Goal: Information Seeking & Learning: Learn about a topic

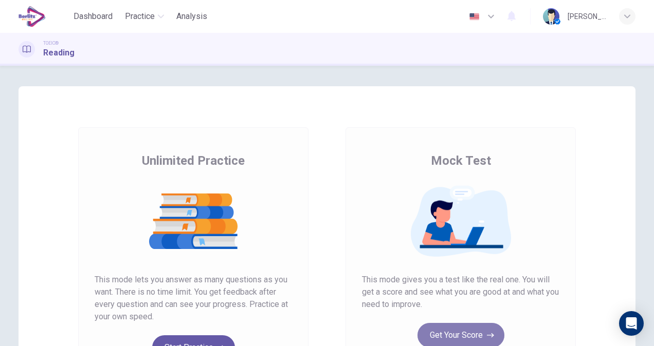
click at [444, 338] on button "Get Your Score" at bounding box center [460, 335] width 87 height 25
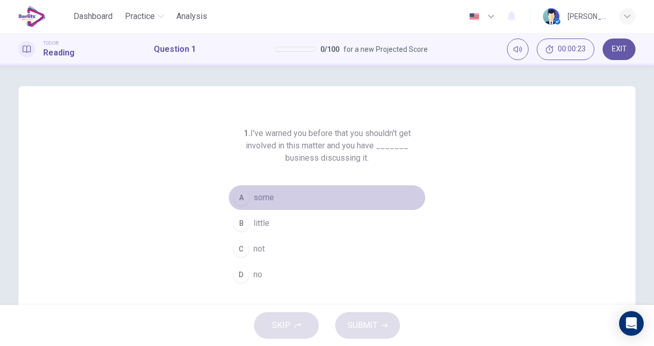
click at [238, 198] on div "A" at bounding box center [241, 198] width 16 height 16
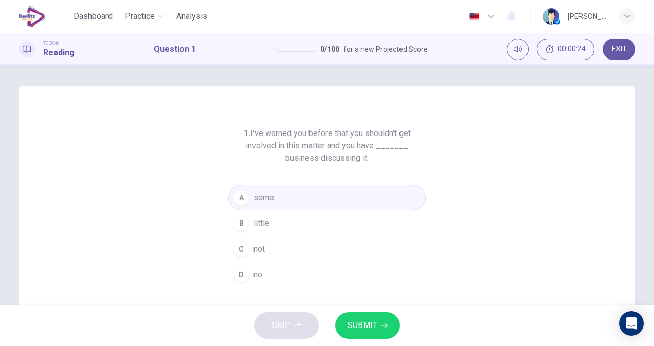
click at [361, 324] on span "SUBMIT" at bounding box center [362, 326] width 30 height 14
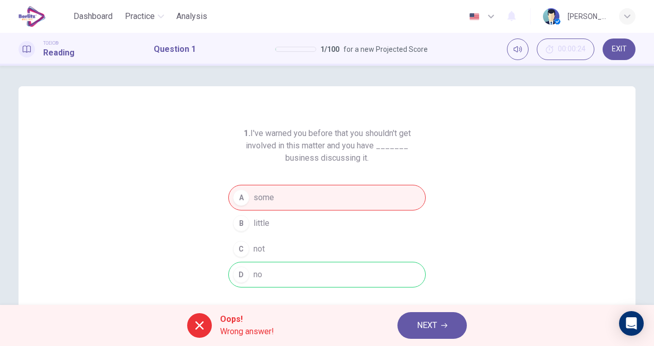
click at [447, 326] on icon "button" at bounding box center [444, 326] width 6 height 6
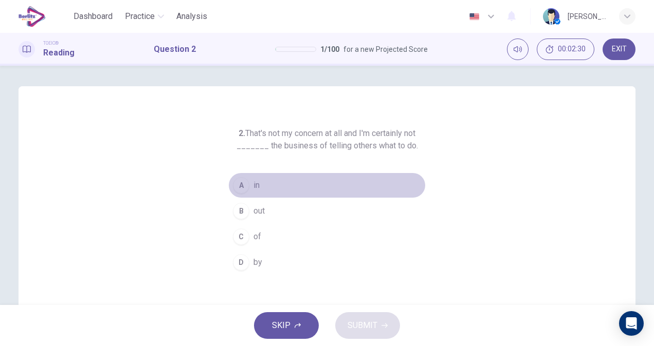
click at [258, 183] on button "A in" at bounding box center [326, 186] width 197 height 26
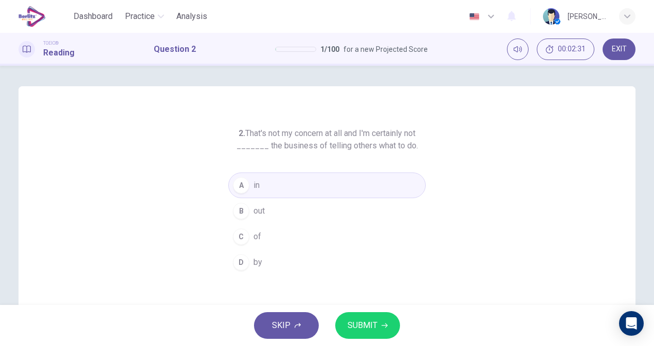
click at [362, 328] on span "SUBMIT" at bounding box center [362, 326] width 30 height 14
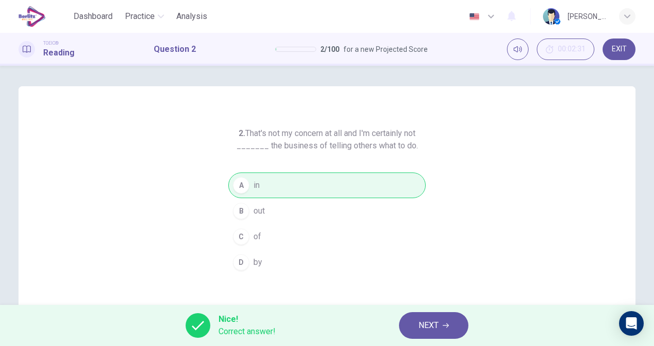
click at [446, 321] on button "NEXT" at bounding box center [433, 326] width 69 height 27
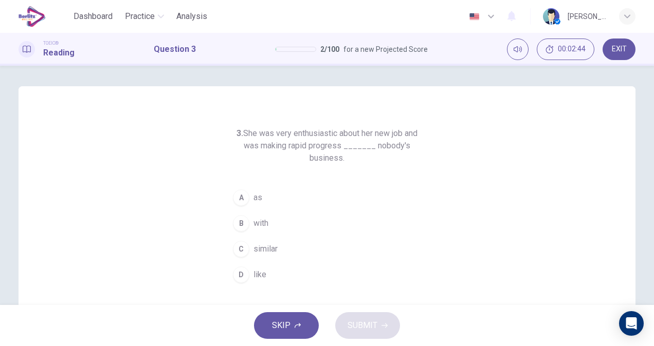
click at [254, 270] on span "like" at bounding box center [259, 275] width 13 height 12
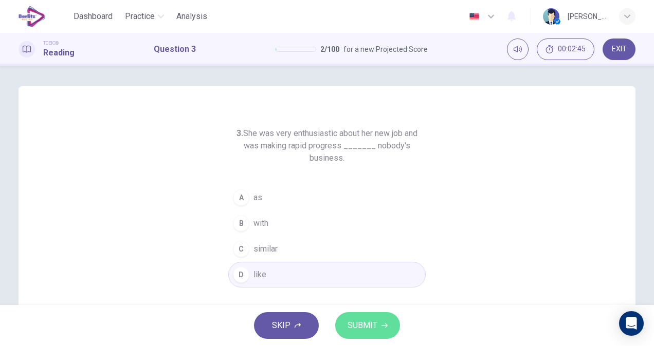
click at [375, 335] on button "SUBMIT" at bounding box center [367, 326] width 65 height 27
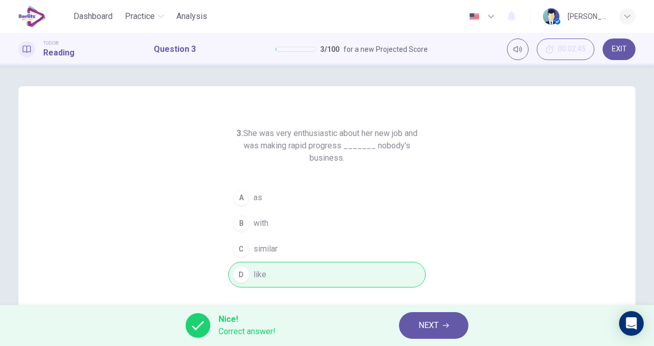
click at [430, 328] on span "NEXT" at bounding box center [428, 326] width 20 height 14
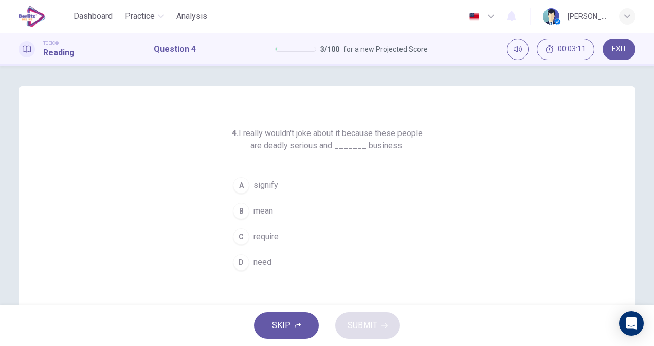
click at [278, 235] on button "C require" at bounding box center [326, 237] width 197 height 26
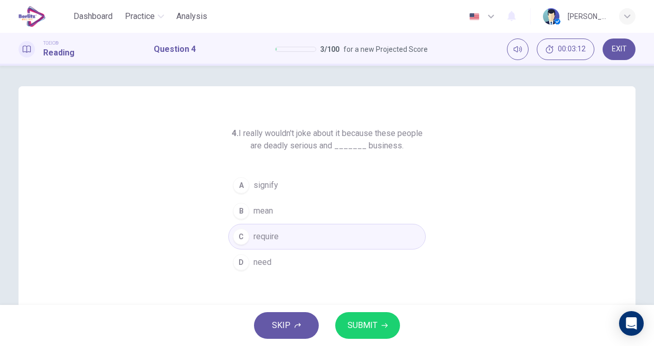
click at [373, 325] on span "SUBMIT" at bounding box center [362, 326] width 30 height 14
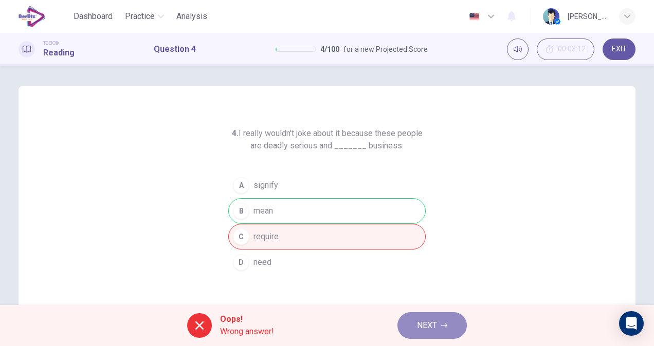
click at [417, 319] on span "NEXT" at bounding box center [427, 326] width 20 height 14
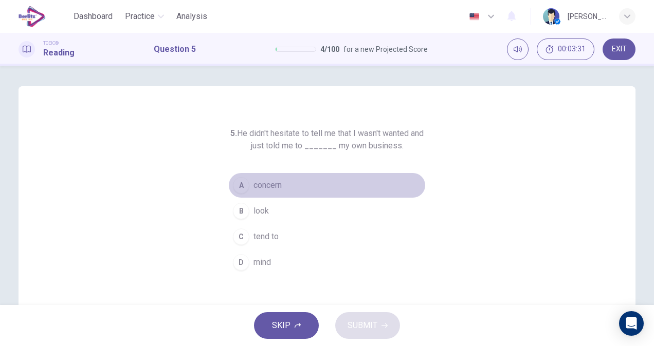
click at [287, 182] on button "A concern" at bounding box center [326, 186] width 197 height 26
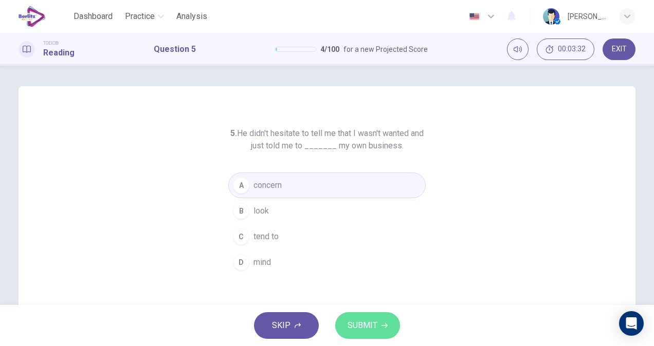
click at [391, 334] on button "SUBMIT" at bounding box center [367, 326] width 65 height 27
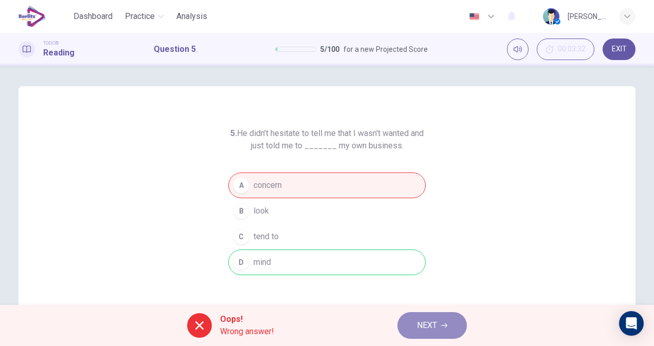
click at [431, 325] on span "NEXT" at bounding box center [427, 326] width 20 height 14
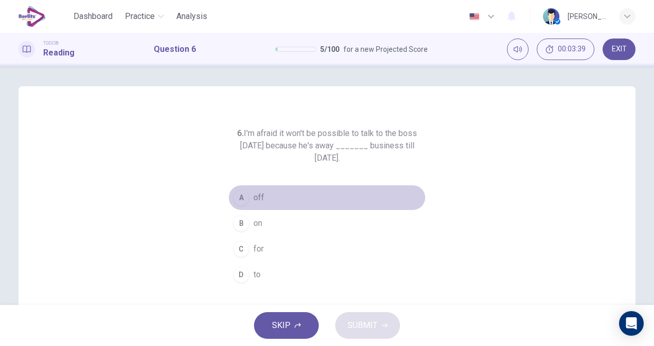
click at [269, 198] on button "A off" at bounding box center [326, 198] width 197 height 26
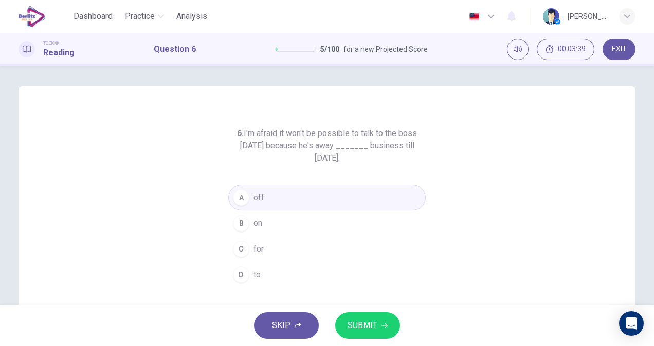
click at [356, 324] on span "SUBMIT" at bounding box center [362, 326] width 30 height 14
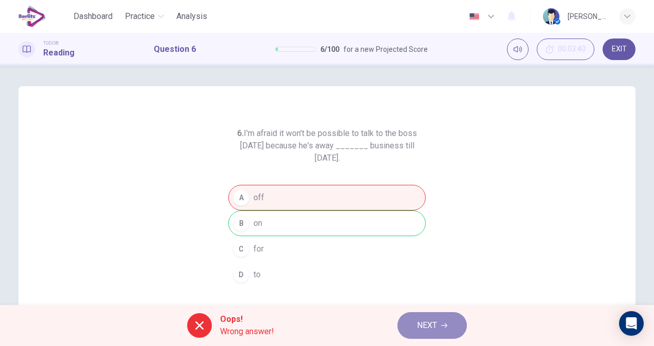
click at [418, 327] on span "NEXT" at bounding box center [427, 326] width 20 height 14
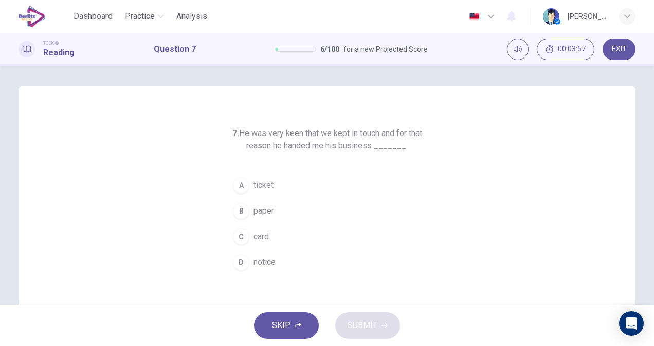
click at [264, 213] on span "paper" at bounding box center [263, 211] width 21 height 12
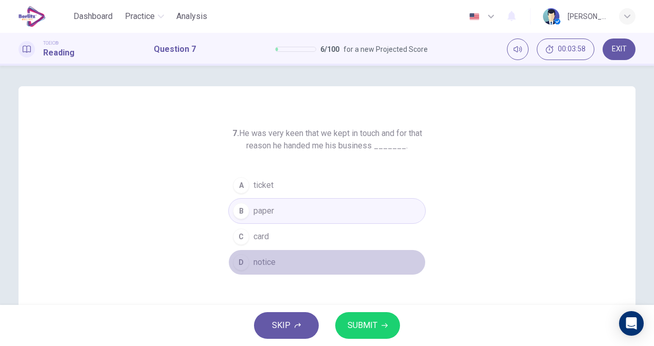
click at [266, 257] on span "notice" at bounding box center [264, 262] width 22 height 12
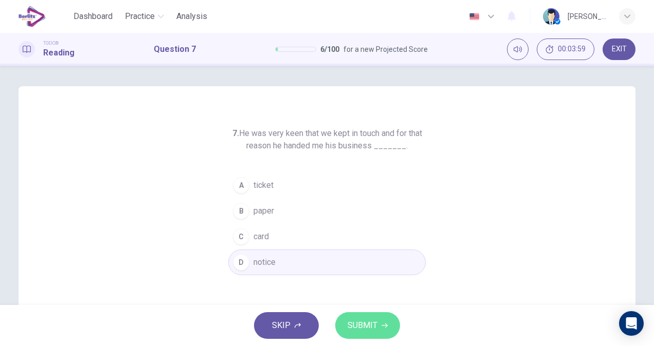
click at [357, 324] on span "SUBMIT" at bounding box center [362, 326] width 30 height 14
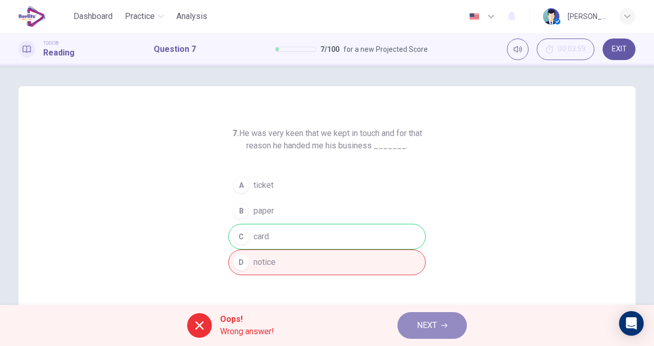
click at [447, 328] on icon "button" at bounding box center [444, 326] width 6 height 6
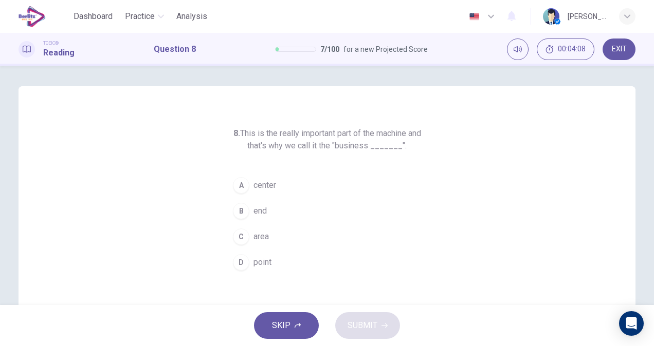
click at [253, 189] on span "center" at bounding box center [264, 185] width 23 height 12
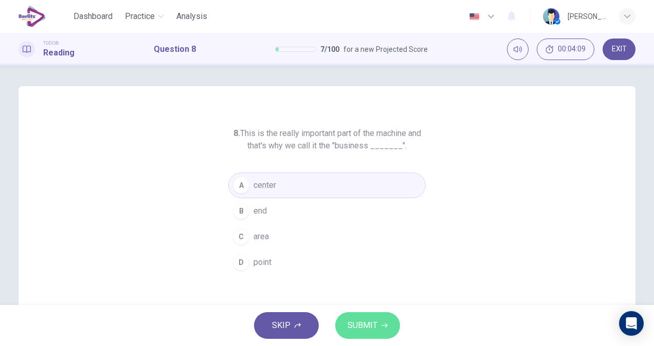
click at [363, 322] on span "SUBMIT" at bounding box center [362, 326] width 30 height 14
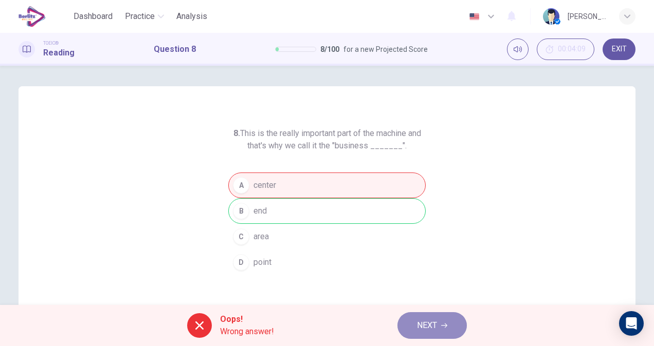
click at [429, 325] on span "NEXT" at bounding box center [427, 326] width 20 height 14
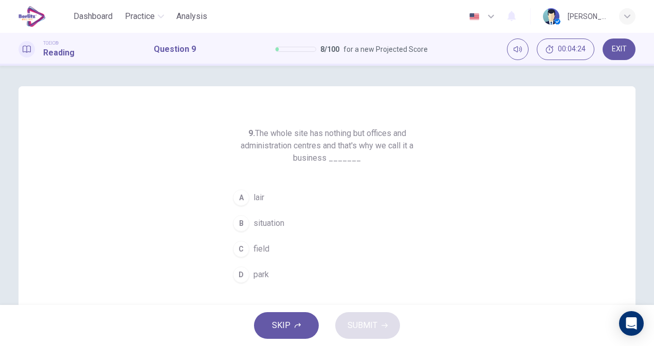
click at [263, 204] on button "A lair" at bounding box center [326, 198] width 197 height 26
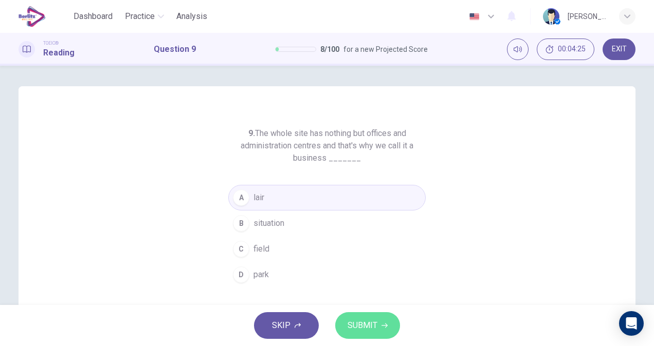
click at [370, 322] on span "SUBMIT" at bounding box center [362, 326] width 30 height 14
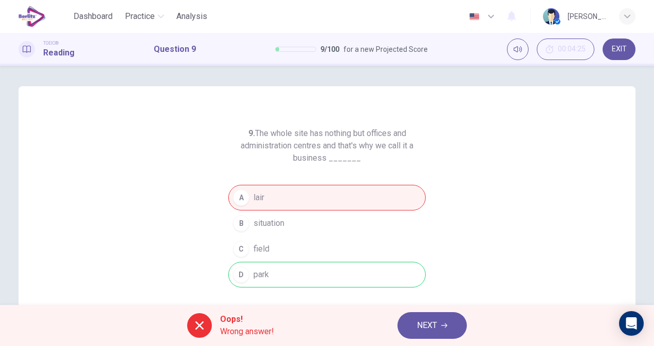
click at [443, 325] on icon "button" at bounding box center [444, 326] width 6 height 6
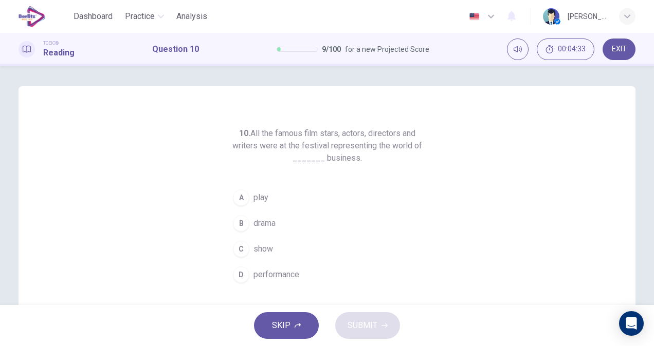
click at [268, 270] on span "performance" at bounding box center [276, 275] width 46 height 12
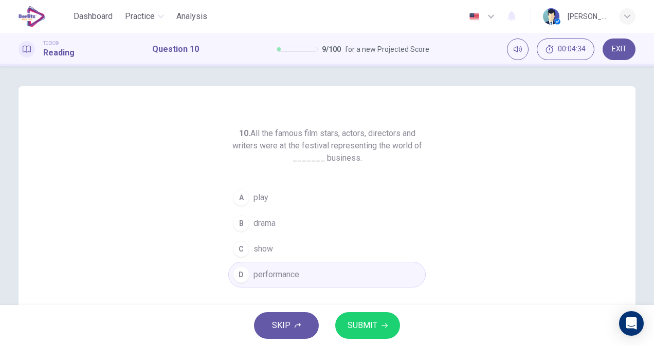
click at [346, 325] on button "SUBMIT" at bounding box center [367, 326] width 65 height 27
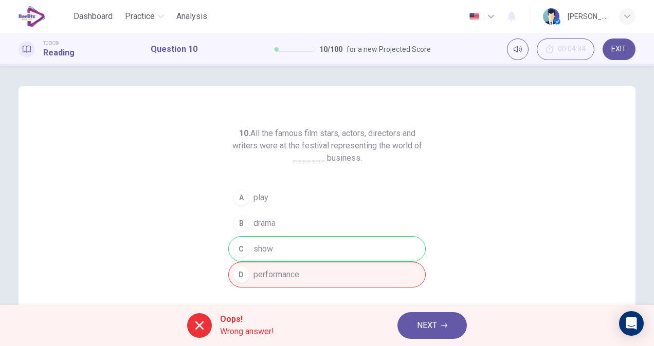
click at [427, 329] on span "NEXT" at bounding box center [427, 326] width 20 height 14
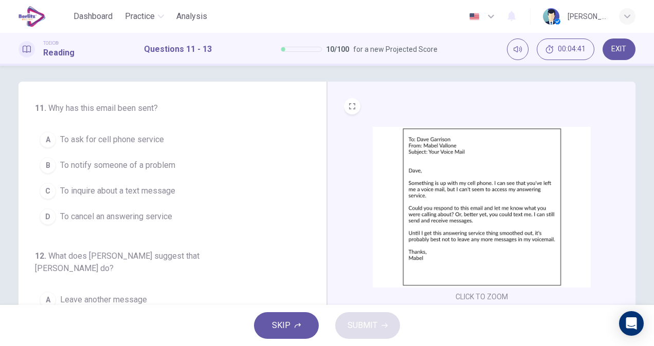
scroll to position [5, 0]
drag, startPoint x: 645, startPoint y: 138, endPoint x: 646, endPoint y: 164, distance: 26.2
click at [646, 164] on div "11 . Why has this email been sent? A To ask for cell phone service B To notify …" at bounding box center [327, 259] width 650 height 357
click at [142, 139] on span "To ask for cell phone service" at bounding box center [112, 139] width 104 height 12
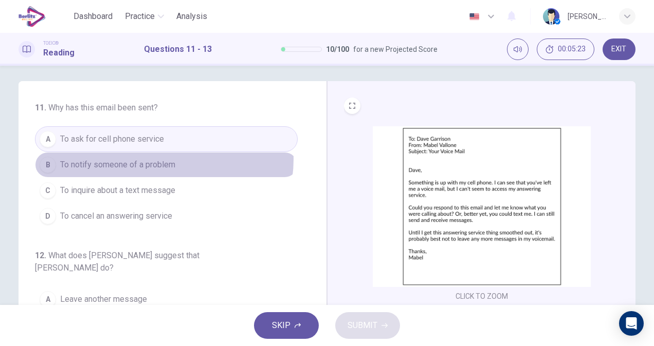
click at [157, 159] on span "To notify someone of a problem" at bounding box center [117, 165] width 115 height 12
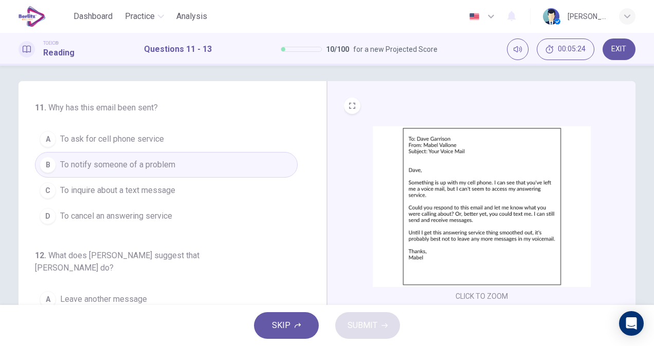
click at [180, 190] on button "C To inquire about a text message" at bounding box center [166, 191] width 263 height 26
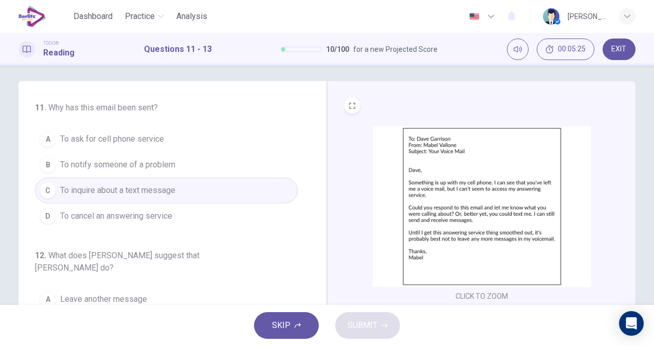
click at [180, 210] on button "D To cancel an answering service" at bounding box center [166, 217] width 263 height 26
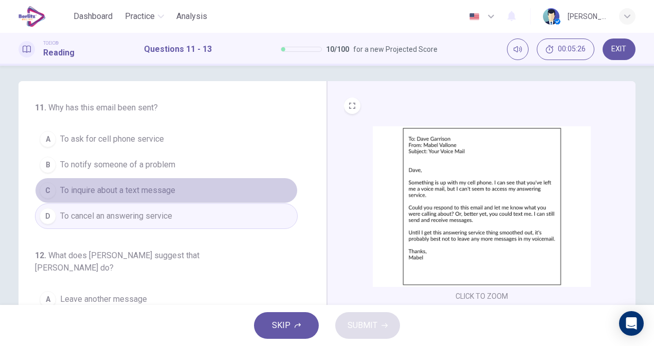
click at [173, 196] on button "C To inquire about a text message" at bounding box center [166, 191] width 263 height 26
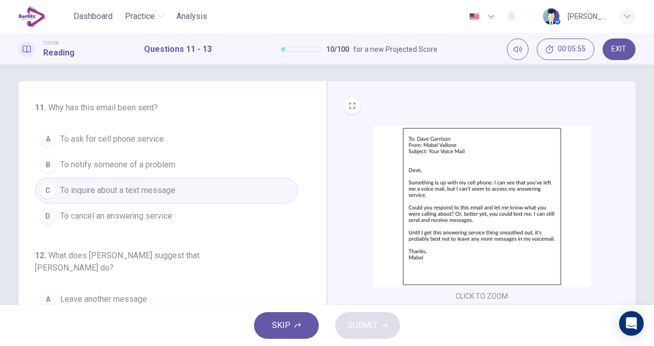
click at [137, 140] on span "To ask for cell phone service" at bounding box center [112, 139] width 104 height 12
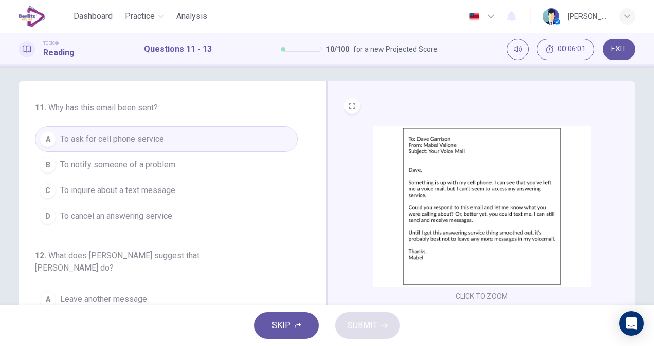
drag, startPoint x: 310, startPoint y: 164, endPoint x: 313, endPoint y: 211, distance: 46.8
click at [313, 211] on div "11 . Why has this email been sent? A To ask for cell phone service B To notify …" at bounding box center [176, 260] width 283 height 316
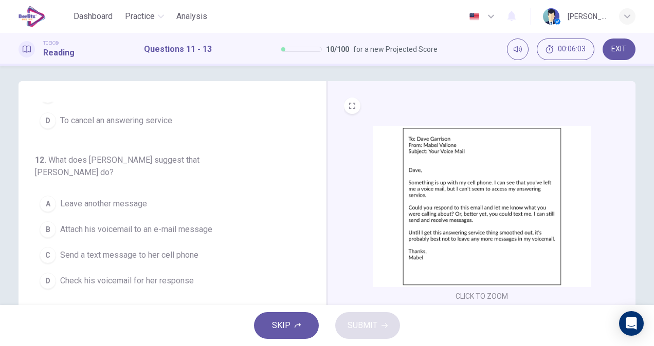
scroll to position [103, 0]
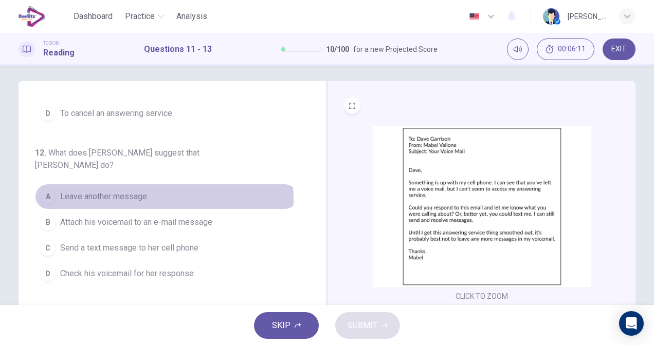
click at [117, 191] on span "Leave another message" at bounding box center [103, 197] width 87 height 12
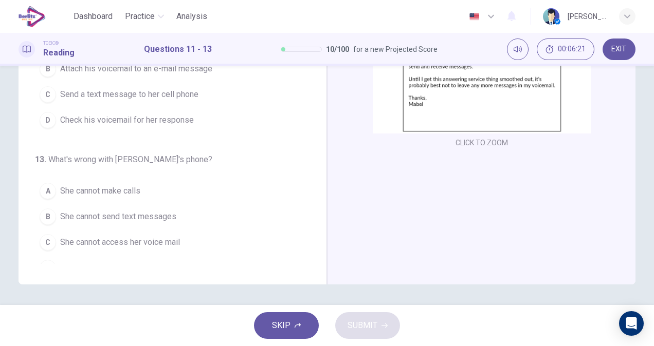
scroll to position [156, 0]
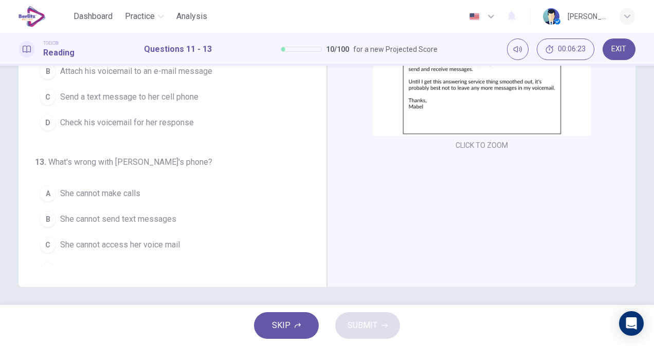
click at [158, 265] on span "She cannot receive text messages" at bounding box center [122, 271] width 125 height 12
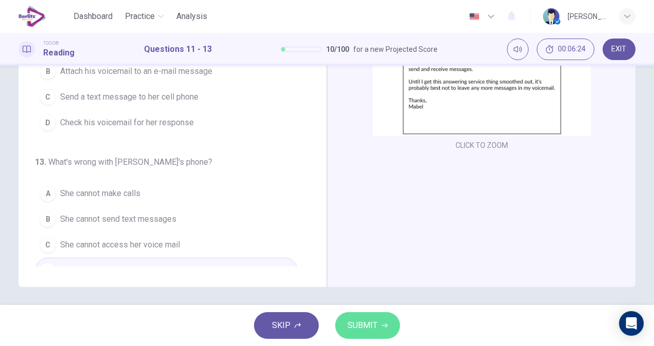
click at [365, 327] on span "SUBMIT" at bounding box center [362, 326] width 30 height 14
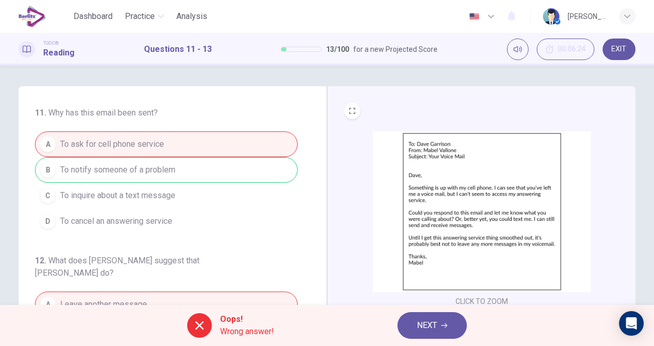
scroll to position [103, 0]
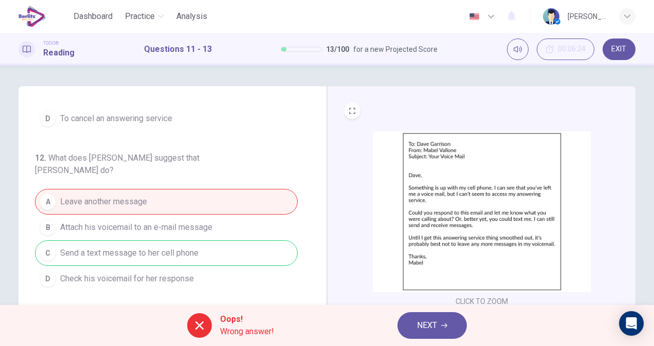
click at [454, 332] on button "NEXT" at bounding box center [431, 326] width 69 height 27
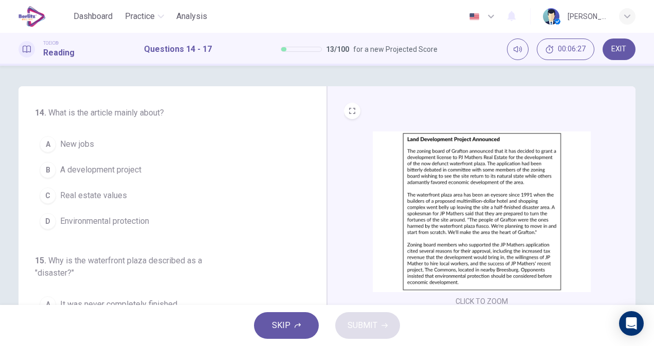
click at [483, 164] on img at bounding box center [482, 212] width 218 height 161
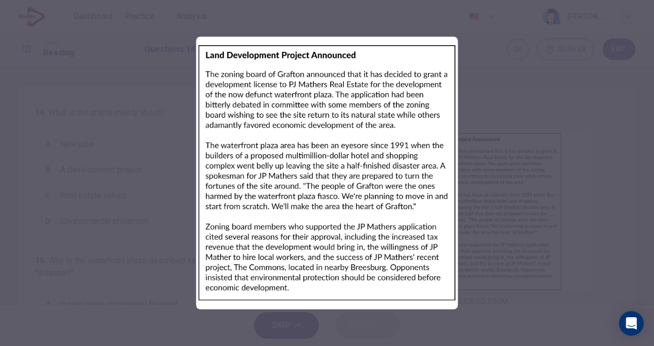
click at [499, 157] on div at bounding box center [327, 173] width 654 height 346
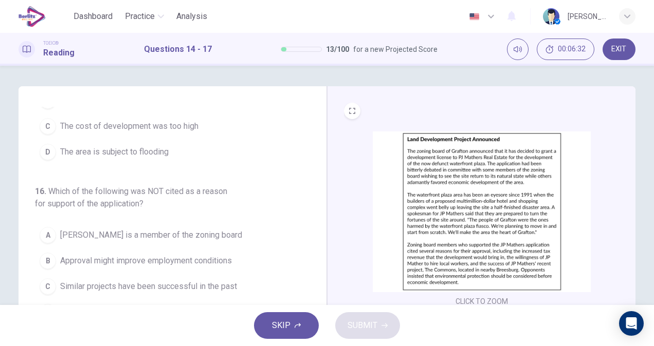
scroll to position [228, 0]
click at [490, 14] on icon "button" at bounding box center [491, 16] width 12 height 12
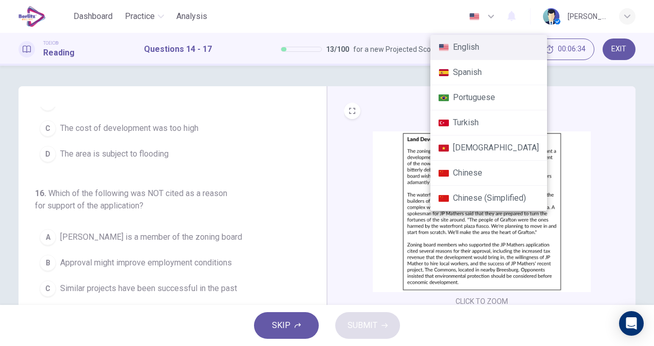
click at [468, 69] on li "Spanish" at bounding box center [488, 72] width 117 height 25
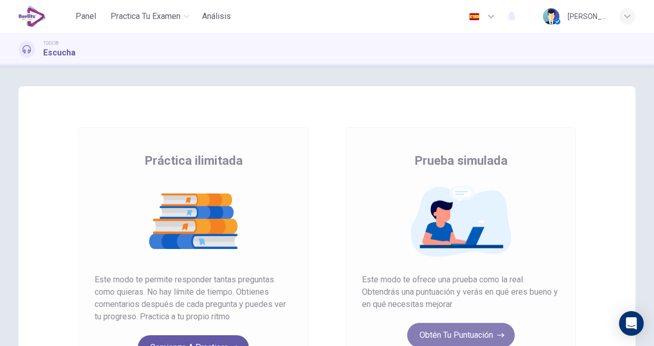
click at [465, 334] on button "Obtén tu puntuación" at bounding box center [460, 335] width 107 height 25
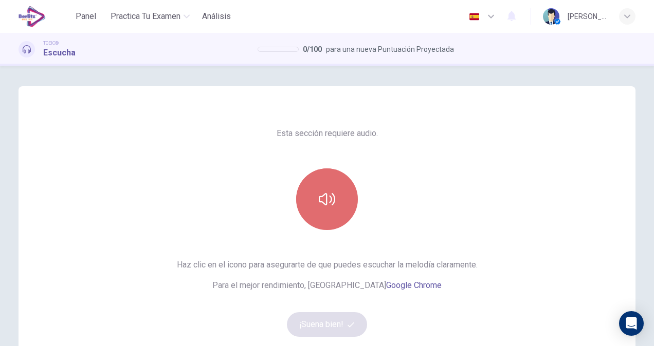
click at [346, 204] on button "button" at bounding box center [327, 200] width 62 height 62
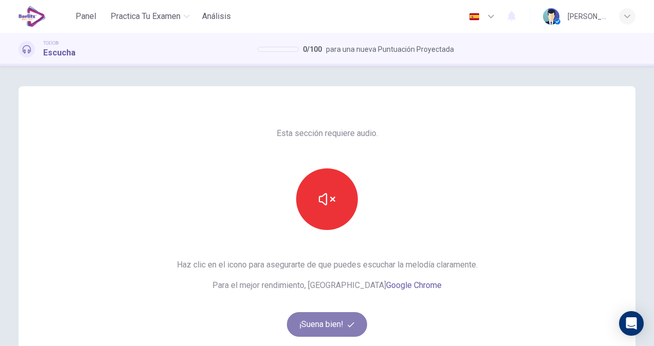
click at [332, 319] on button "¡Suena bien!" at bounding box center [327, 325] width 80 height 25
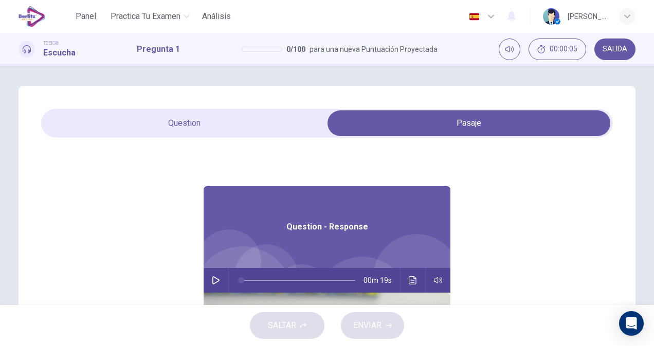
click at [204, 281] on div "00m 19s" at bounding box center [327, 280] width 247 height 25
click at [210, 287] on button "button" at bounding box center [216, 280] width 16 height 25
click at [408, 286] on button "Haz clic para ver la transcripción del audio" at bounding box center [413, 280] width 16 height 25
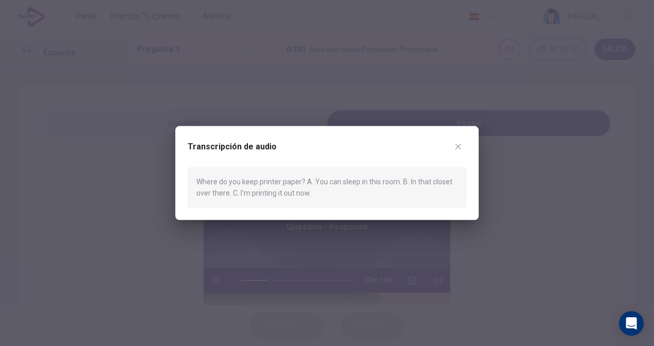
click at [514, 284] on div at bounding box center [327, 173] width 654 height 346
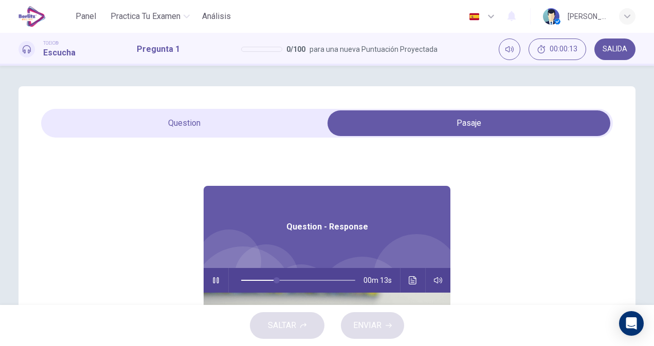
type input "**"
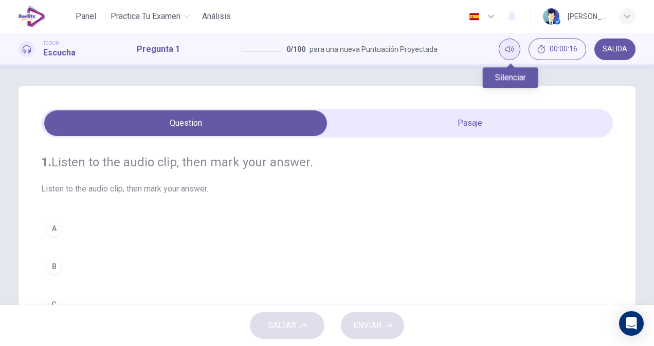
click at [512, 45] on icon "Silenciar" at bounding box center [509, 49] width 8 height 8
click at [512, 45] on icon "Activar sonido" at bounding box center [509, 49] width 8 height 8
click at [475, 29] on div "Panel Practica tu examen Análisis Español ** ​ Gustavo David Morales Garcia" at bounding box center [327, 16] width 617 height 33
click at [487, 21] on icon "button" at bounding box center [491, 16] width 12 height 12
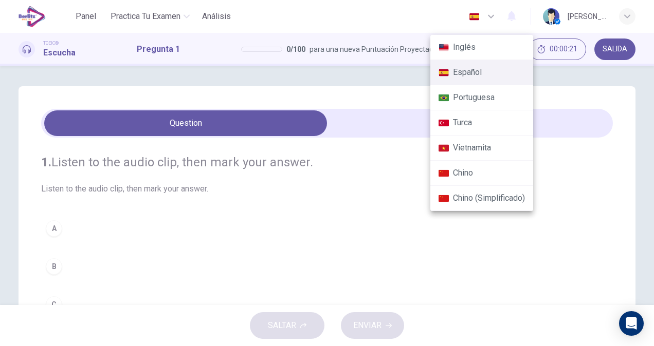
click at [474, 47] on li "Inglés" at bounding box center [481, 47] width 103 height 25
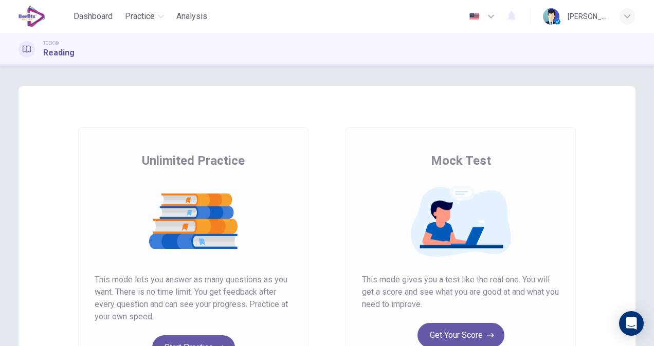
scroll to position [151, 0]
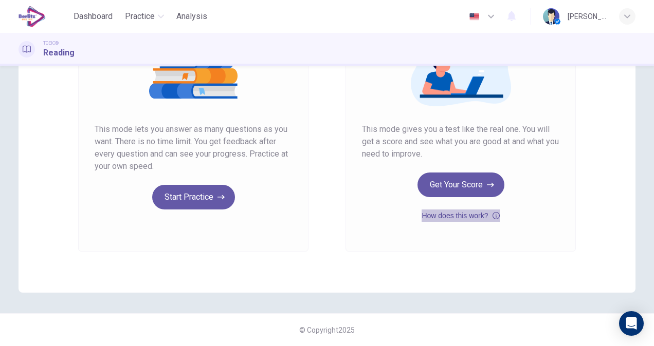
click at [451, 219] on button "How does this work?" at bounding box center [460, 216] width 78 height 12
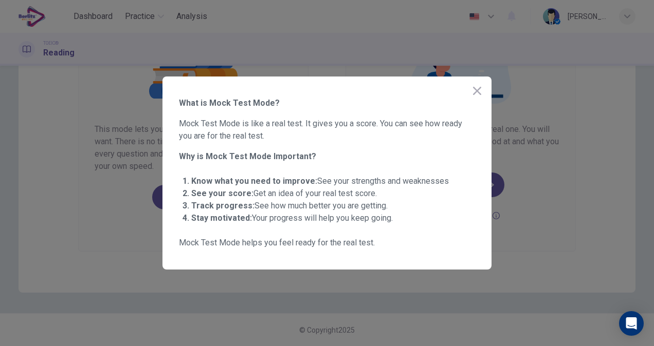
click at [288, 319] on div at bounding box center [327, 173] width 654 height 346
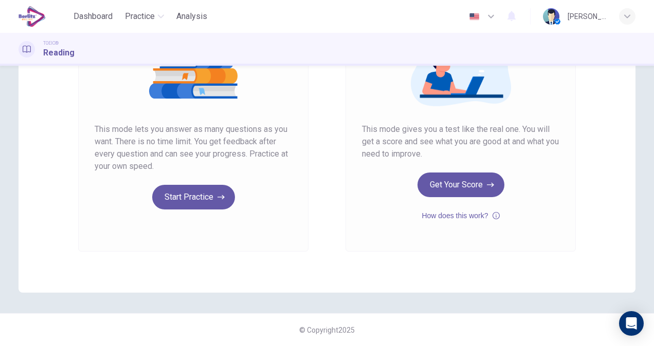
click at [191, 211] on div "Unlimited Practice This mode lets you answer as many questions as you want. The…" at bounding box center [193, 114] width 230 height 275
click at [192, 205] on button "Start Practice" at bounding box center [193, 197] width 83 height 25
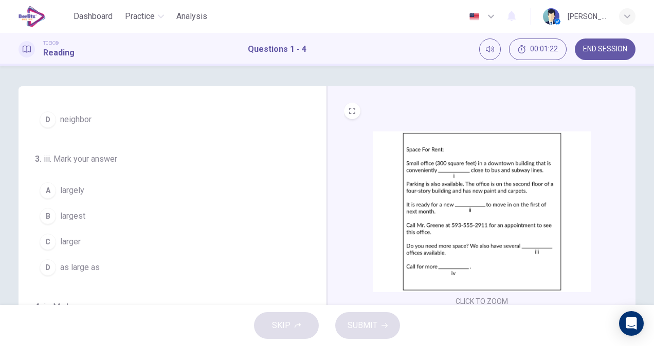
scroll to position [0, 0]
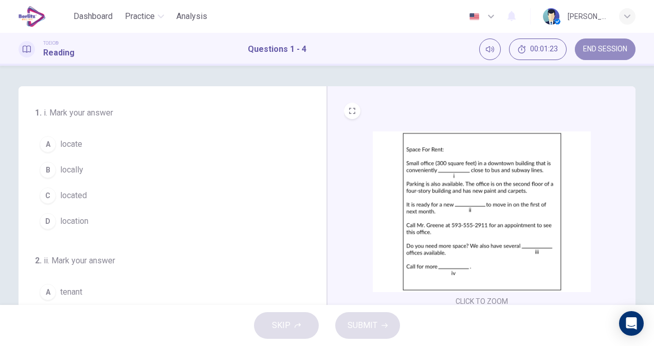
click at [591, 55] on button "END SESSION" at bounding box center [605, 50] width 61 height 22
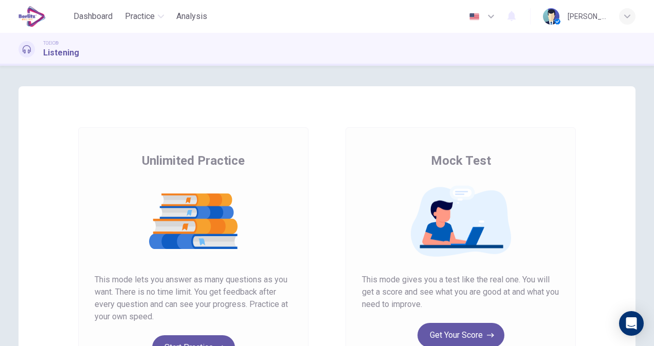
drag, startPoint x: 648, startPoint y: 116, endPoint x: 629, endPoint y: 265, distance: 149.7
click at [629, 265] on div "Unlimited Practice Mock Test Unlimited Practice This mode lets you answer as ma…" at bounding box center [327, 264] width 650 height 357
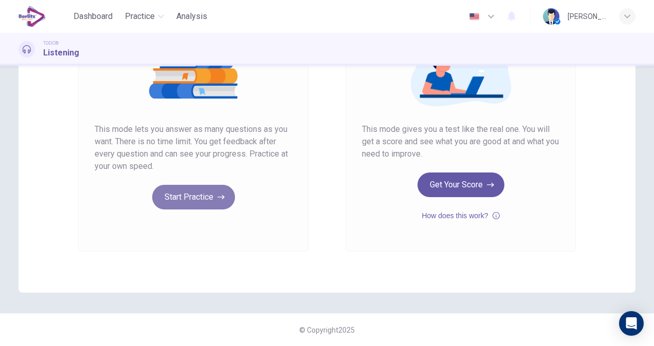
click at [203, 201] on button "Start Practice" at bounding box center [193, 197] width 83 height 25
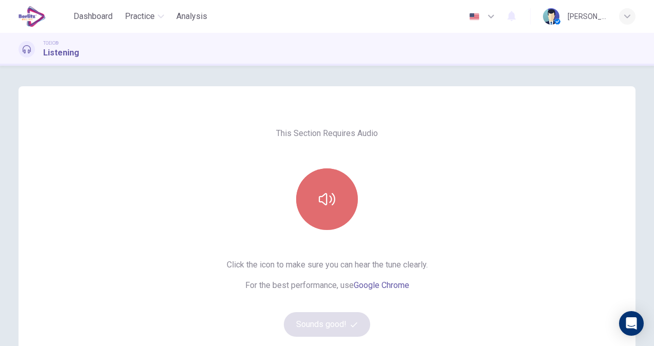
click at [329, 225] on button "button" at bounding box center [327, 200] width 62 height 62
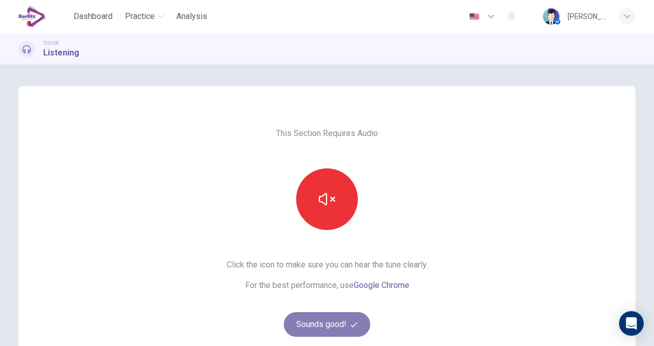
click at [343, 322] on button "Sounds good!" at bounding box center [327, 325] width 86 height 25
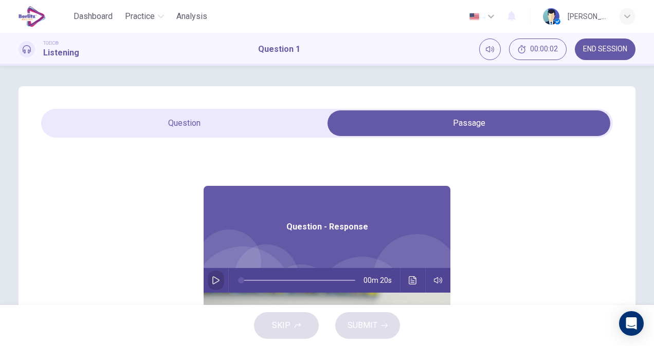
click at [212, 278] on icon "button" at bounding box center [215, 281] width 7 height 8
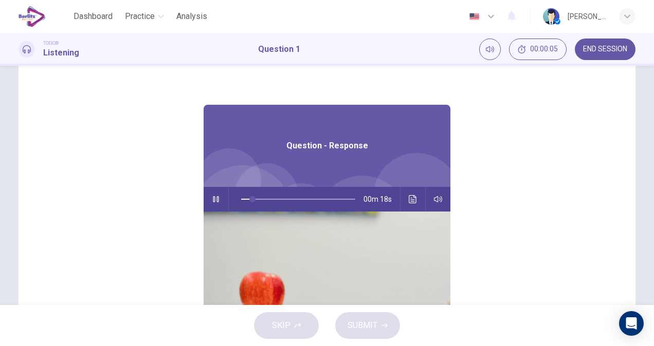
scroll to position [86, 0]
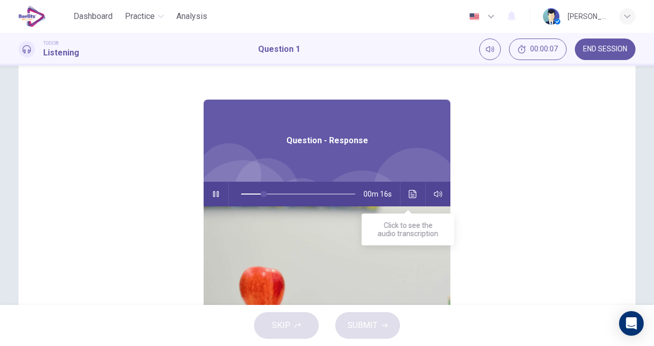
drag, startPoint x: 647, startPoint y: 182, endPoint x: 405, endPoint y: 197, distance: 242.5
click at [405, 197] on div "1. Listen to the audio clip, then mark your answer. Listen to the audio clip, t…" at bounding box center [327, 206] width 650 height 413
click at [405, 201] on button "Click to see the audio transcription" at bounding box center [413, 194] width 16 height 25
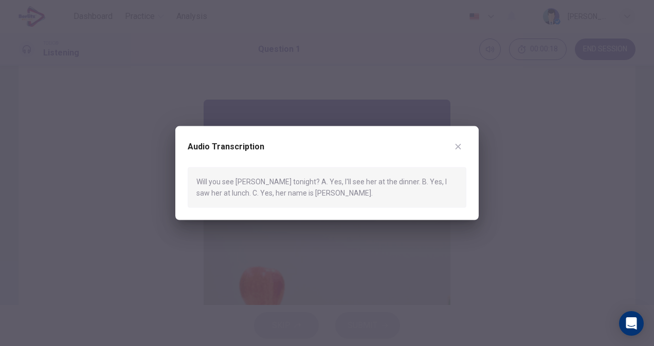
click at [537, 201] on div at bounding box center [327, 173] width 654 height 346
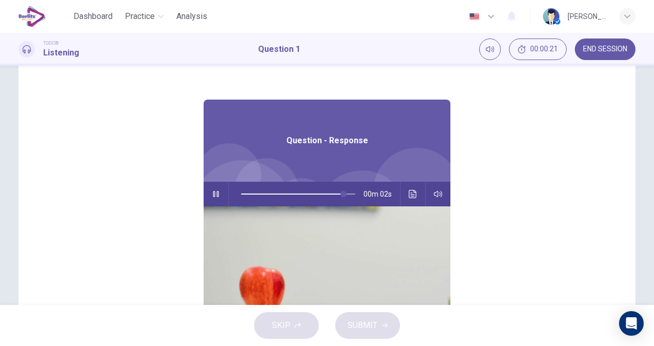
type input "**"
click at [611, 54] on button "END SESSION" at bounding box center [605, 50] width 61 height 22
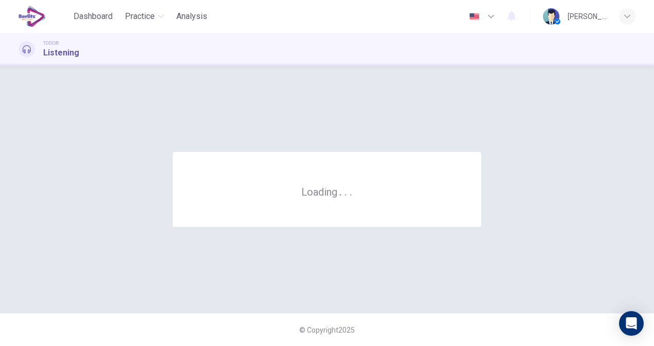
scroll to position [0, 0]
